Goal: Task Accomplishment & Management: Manage account settings

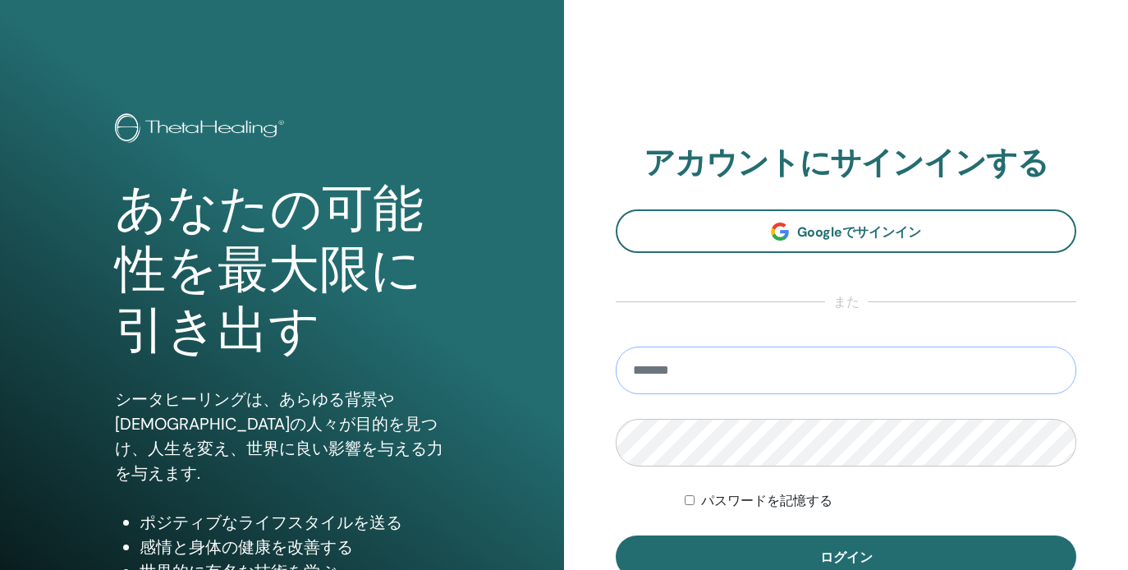
type input "**********"
click at [845, 556] on button "ログイン" at bounding box center [845, 556] width 460 height 43
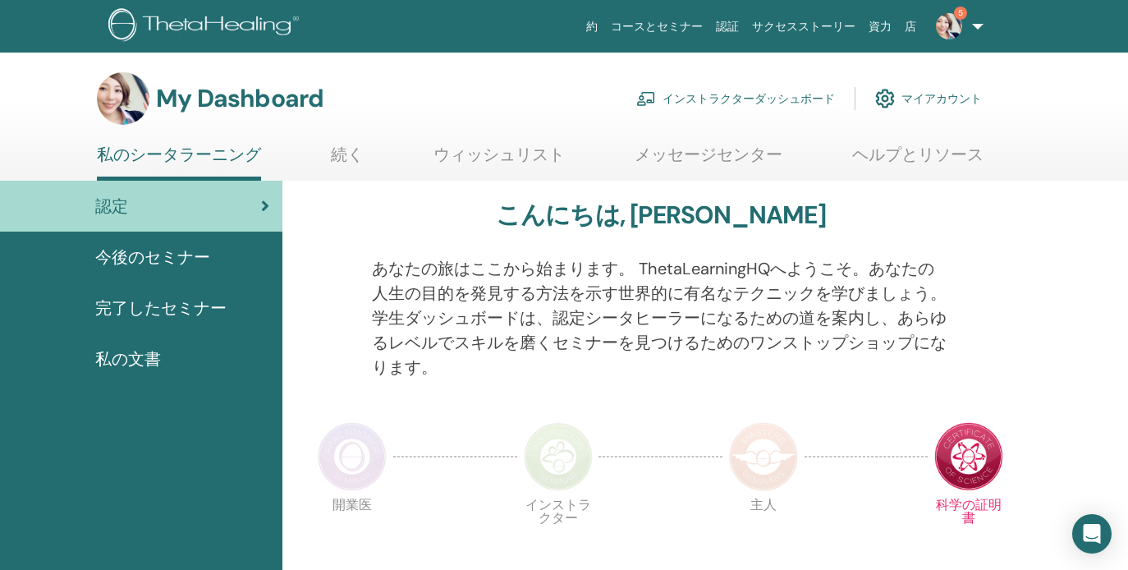
click at [721, 95] on link "インストラクターダッシュボード" at bounding box center [735, 98] width 199 height 36
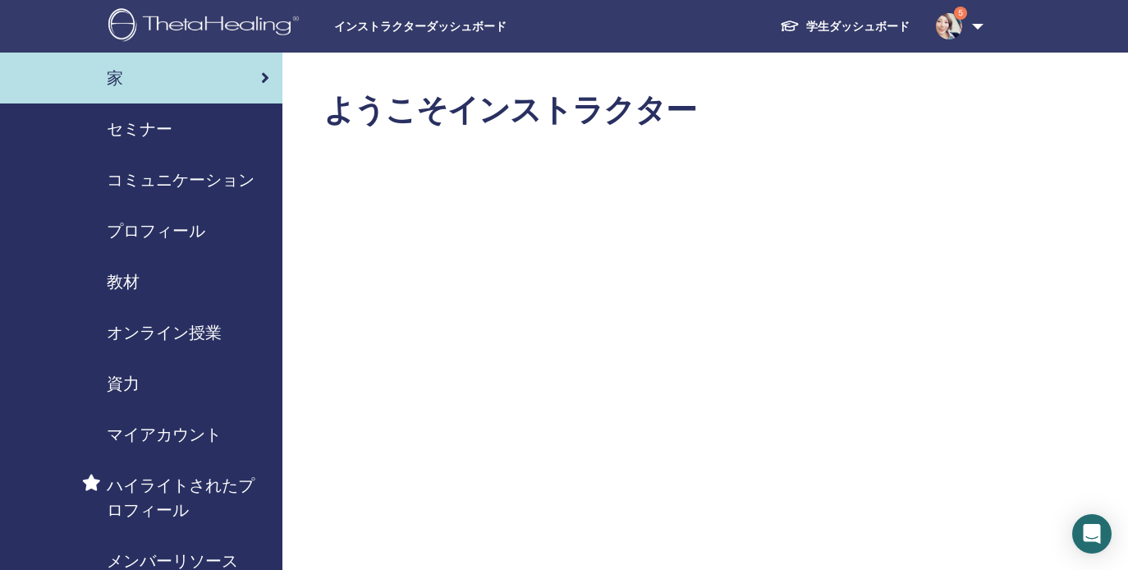
click at [110, 135] on span "セミナー" at bounding box center [140, 129] width 66 height 25
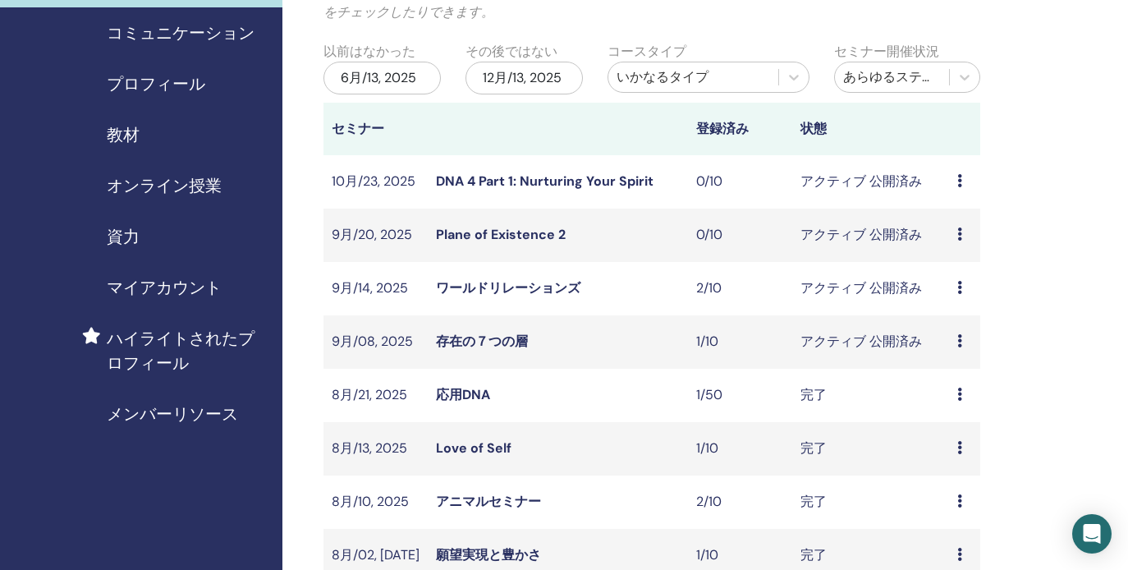
scroll to position [152, 0]
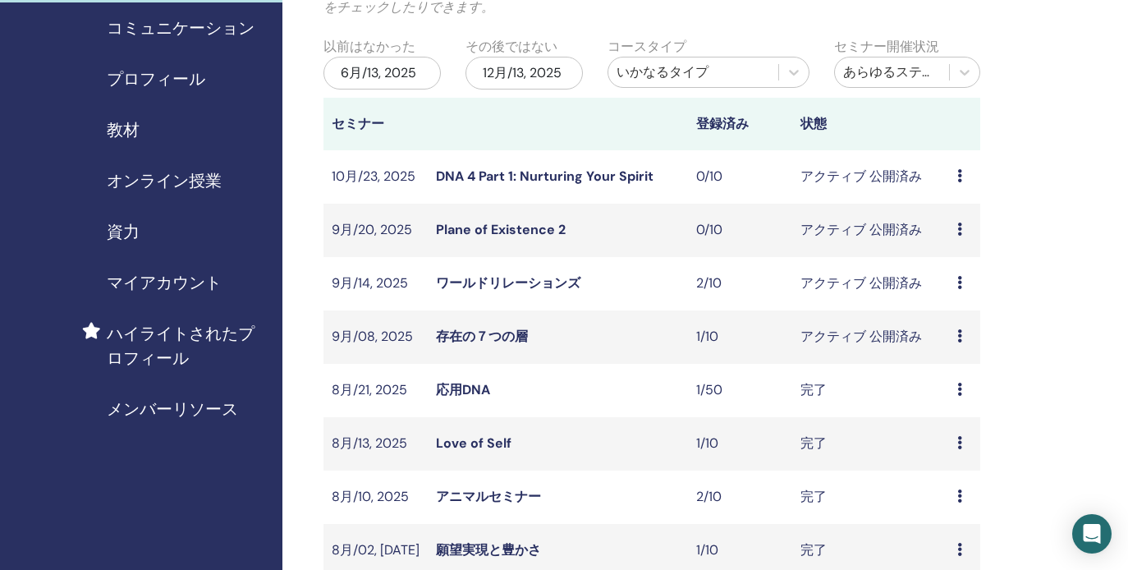
click at [959, 282] on icon at bounding box center [959, 282] width 5 height 13
click at [963, 334] on div "プレビュー 編集 出席者 キャンセル" at bounding box center [964, 337] width 15 height 20
click at [949, 396] on link "出席者" at bounding box center [951, 396] width 39 height 17
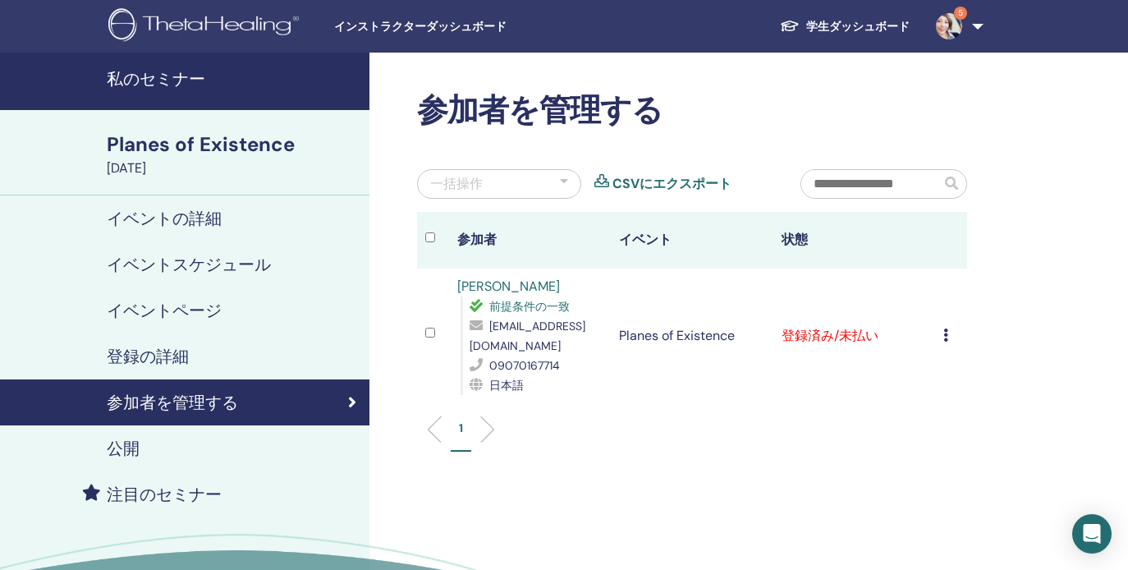
click at [944, 334] on icon at bounding box center [945, 334] width 5 height 13
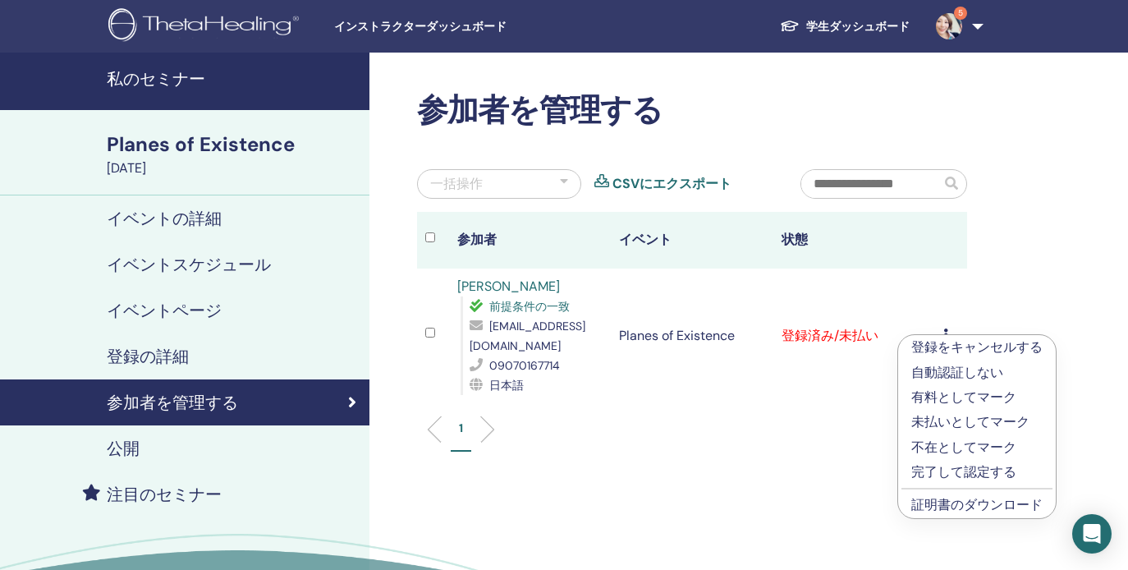
click at [949, 470] on p "完了して認定する" at bounding box center [976, 472] width 131 height 20
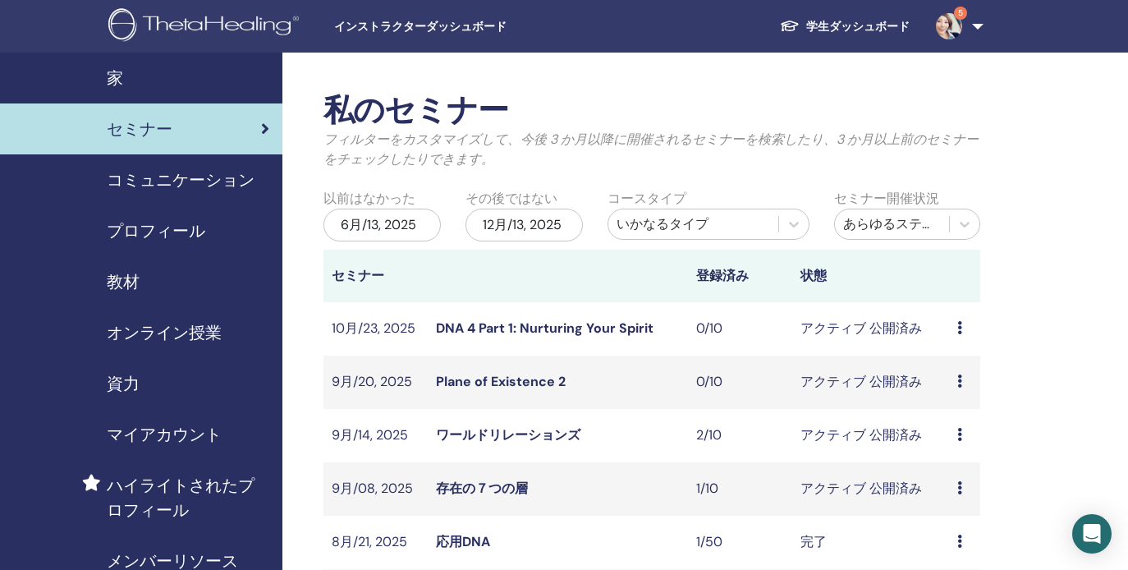
click at [120, 276] on span "教材" at bounding box center [123, 281] width 33 height 25
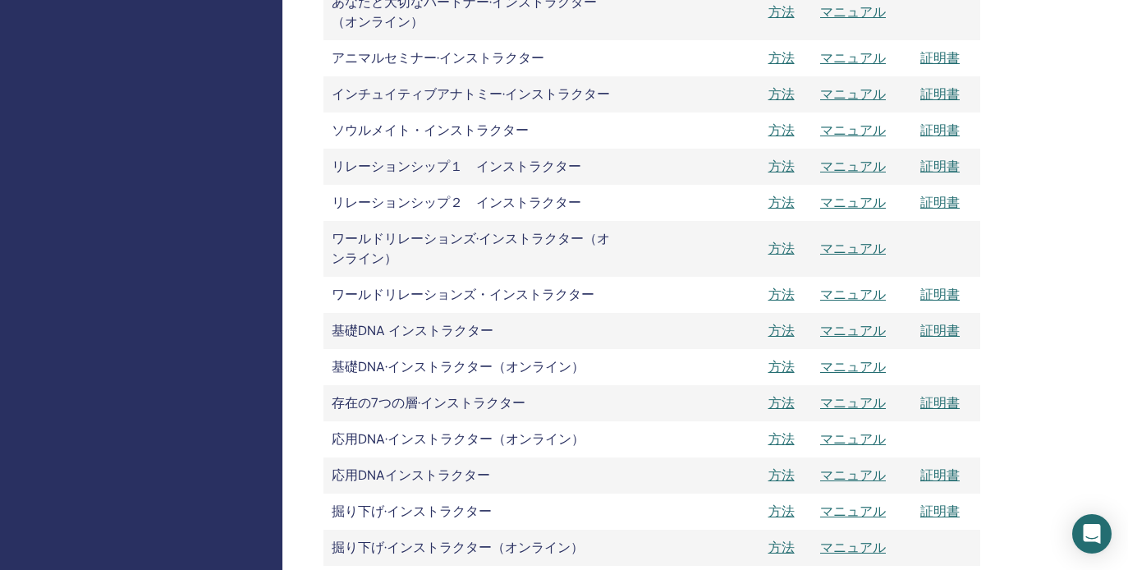
scroll to position [2270, 0]
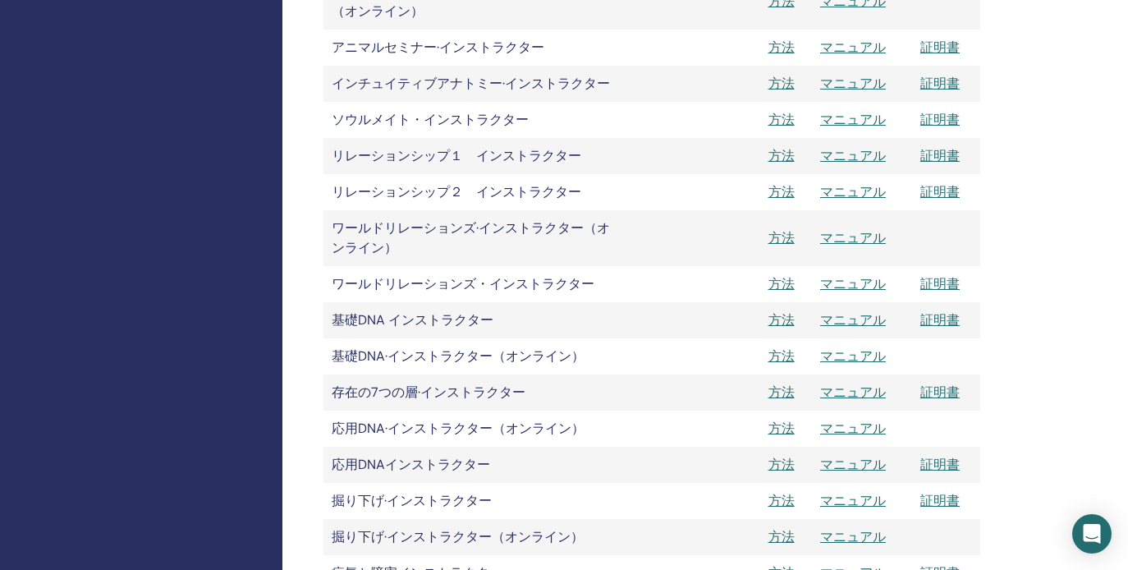
click at [865, 285] on link "マニュアル" at bounding box center [853, 283] width 66 height 17
